Goal: Task Accomplishment & Management: Manage account settings

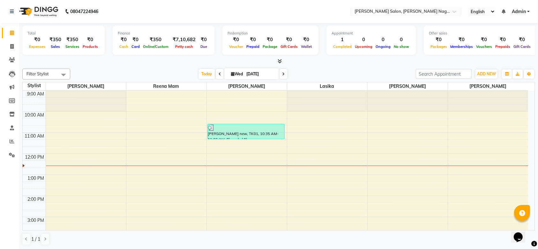
scroll to position [36, 0]
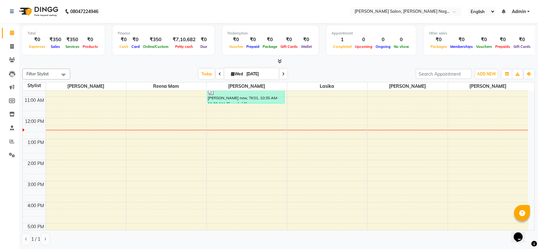
click at [257, 96] on div "[PERSON_NAME] new, TK01, 10:35 AM-11:20 AM, Threaded Elegance - Eyebrows,Thread…" at bounding box center [246, 95] width 77 height 15
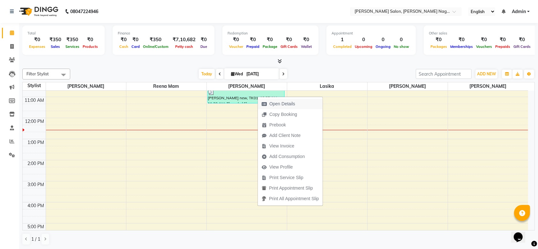
click at [287, 102] on span "Open Details" at bounding box center [282, 103] width 26 height 7
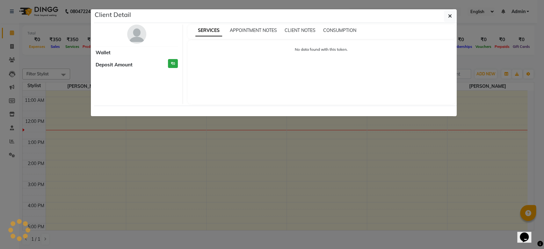
select select "3"
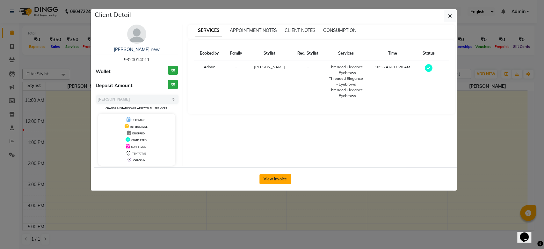
click at [268, 180] on button "View Invoice" at bounding box center [276, 179] width 32 height 10
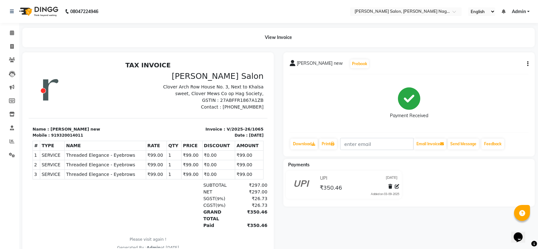
click at [527, 64] on icon "button" at bounding box center [527, 64] width 1 height 0
click at [494, 69] on div "Edit Invoice" at bounding box center [496, 72] width 44 height 8
select select "service"
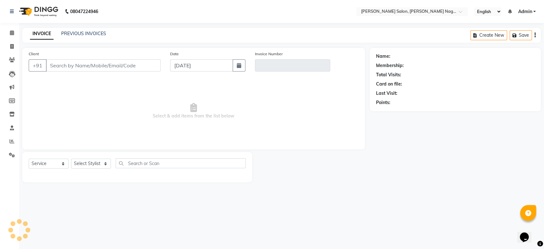
type input "9320014011"
type input "V/2025-26/1065"
select select "select"
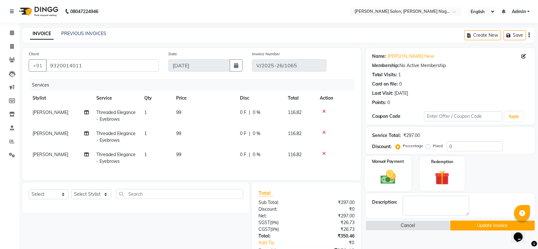
scroll to position [56, 0]
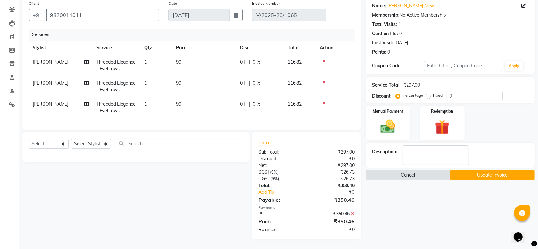
click at [263, 211] on div "UPI" at bounding box center [280, 213] width 53 height 7
click at [385, 118] on img at bounding box center [387, 127] width 25 height 18
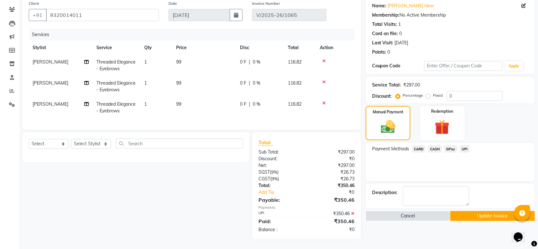
click at [433, 145] on span "CASH" at bounding box center [435, 148] width 14 height 7
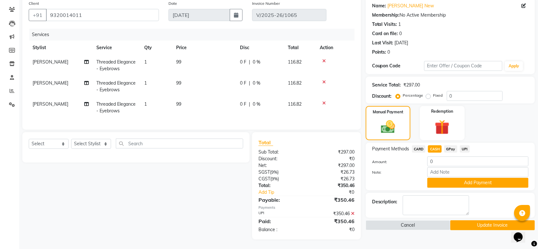
click at [352, 211] on icon at bounding box center [353, 213] width 4 height 4
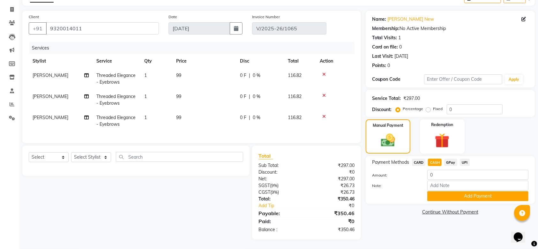
click at [434, 158] on span "CASH" at bounding box center [435, 161] width 14 height 7
type input "350.46"
click at [442, 191] on button "Add Payment" at bounding box center [477, 196] width 101 height 10
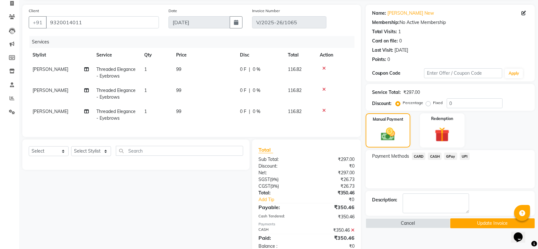
scroll to position [66, 0]
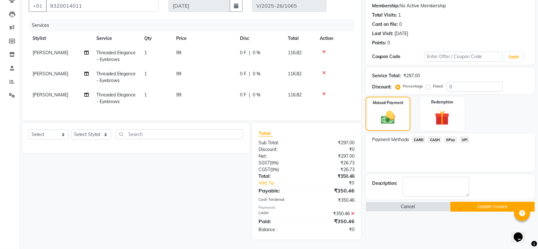
click at [487, 203] on button "Update Invoice" at bounding box center [492, 207] width 85 height 10
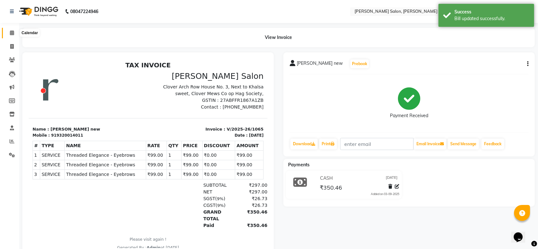
click at [11, 33] on icon at bounding box center [12, 32] width 4 height 5
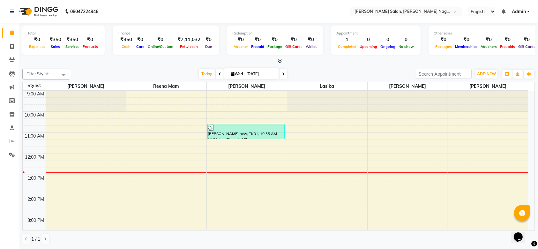
click at [112, 147] on div "9:00 AM 10:00 AM 11:00 AM 12:00 PM 1:00 PM 2:00 PM 3:00 PM 4:00 PM 5:00 PM 6:00…" at bounding box center [275, 248] width 505 height 315
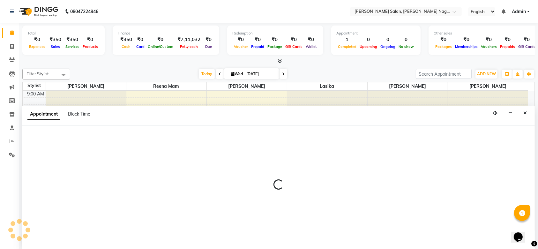
select select "74657"
select select "705"
select select "tentative"
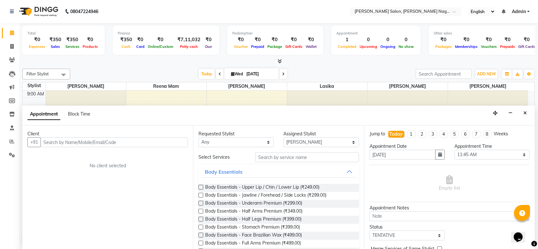
click at [112, 147] on div "Client +91 No client selected" at bounding box center [107, 187] width 171 height 124
click at [529, 112] on button "Close" at bounding box center [524, 113] width 9 height 10
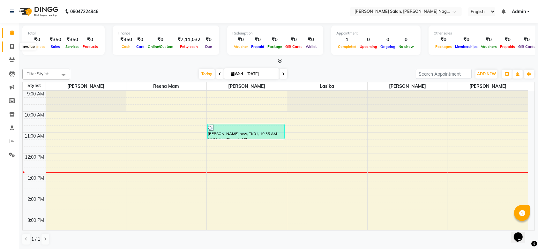
click at [8, 47] on span at bounding box center [11, 46] width 11 height 7
select select "service"
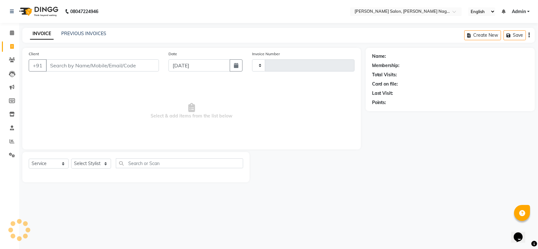
type input "1066"
select select "6221"
click at [13, 62] on icon at bounding box center [12, 59] width 6 height 5
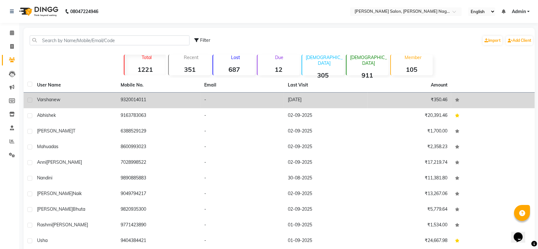
scroll to position [27, 0]
